Goal: Find specific page/section: Find specific page/section

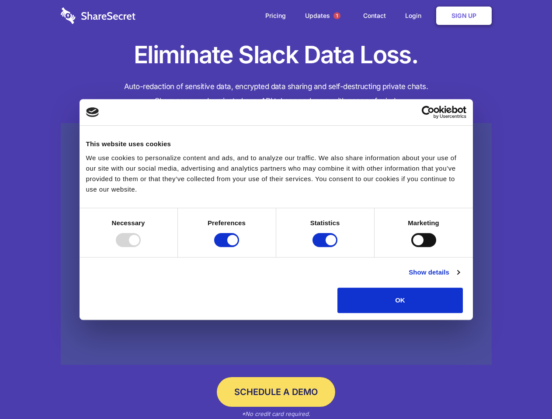
click at [141, 247] on div at bounding box center [128, 240] width 25 height 14
click at [239, 247] on input "Preferences" at bounding box center [226, 240] width 25 height 14
checkbox input "false"
click at [326, 247] on input "Statistics" at bounding box center [324, 240] width 25 height 14
checkbox input "false"
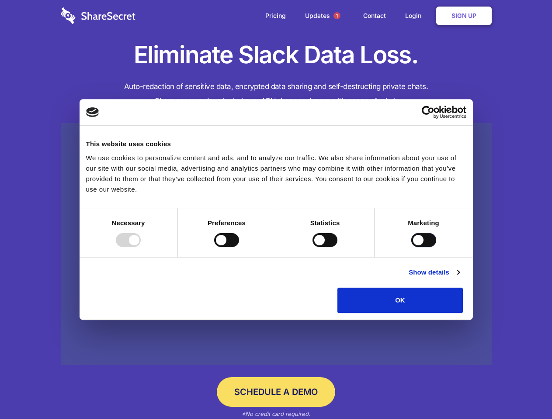
click at [411, 247] on input "Marketing" at bounding box center [423, 240] width 25 height 14
checkbox input "true"
click at [459, 278] on link "Show details" at bounding box center [433, 272] width 51 height 10
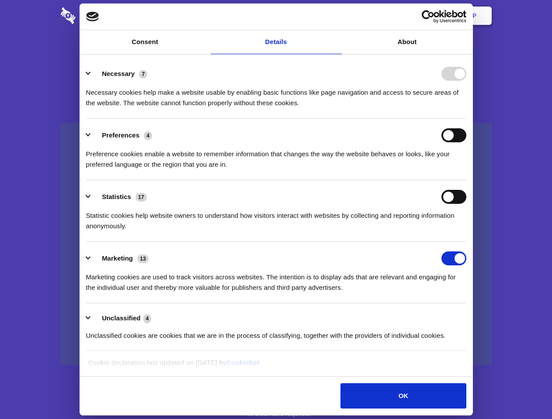
click at [470, 316] on ul "Necessary 7 Necessary cookies help make a website usable by enabling basic func…" at bounding box center [276, 204] width 388 height 294
click at [336, 16] on span "1" at bounding box center [336, 15] width 7 height 7
